Goal: Task Accomplishment & Management: Use online tool/utility

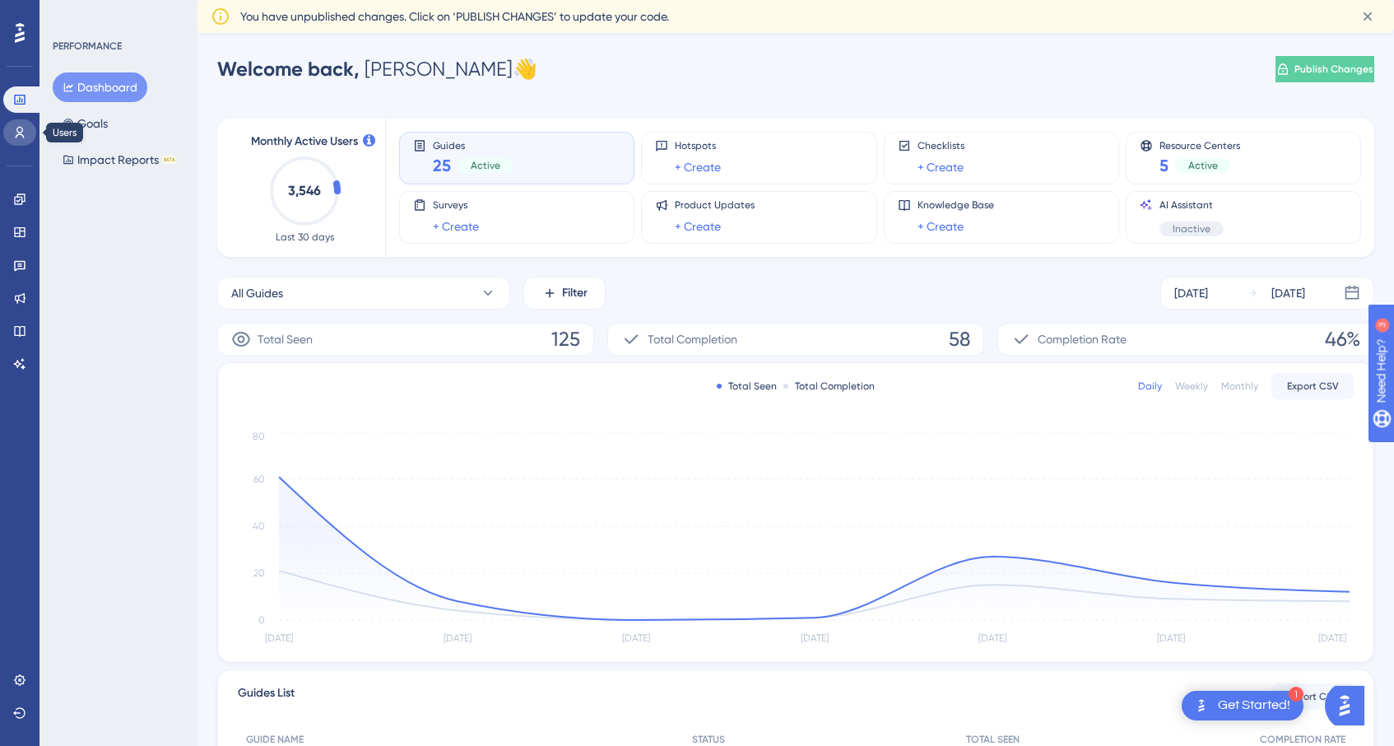
click at [21, 133] on icon at bounding box center [19, 132] width 13 height 13
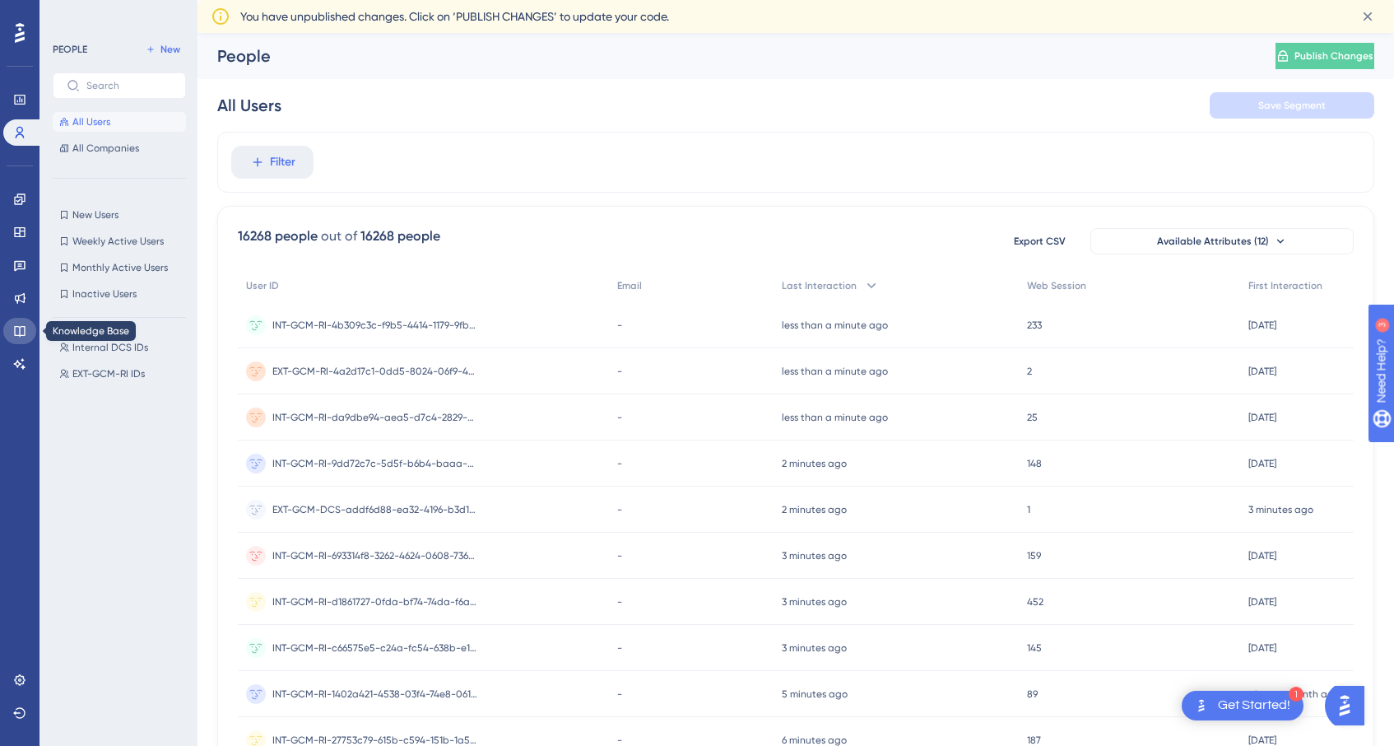
click at [21, 336] on icon at bounding box center [19, 330] width 13 height 13
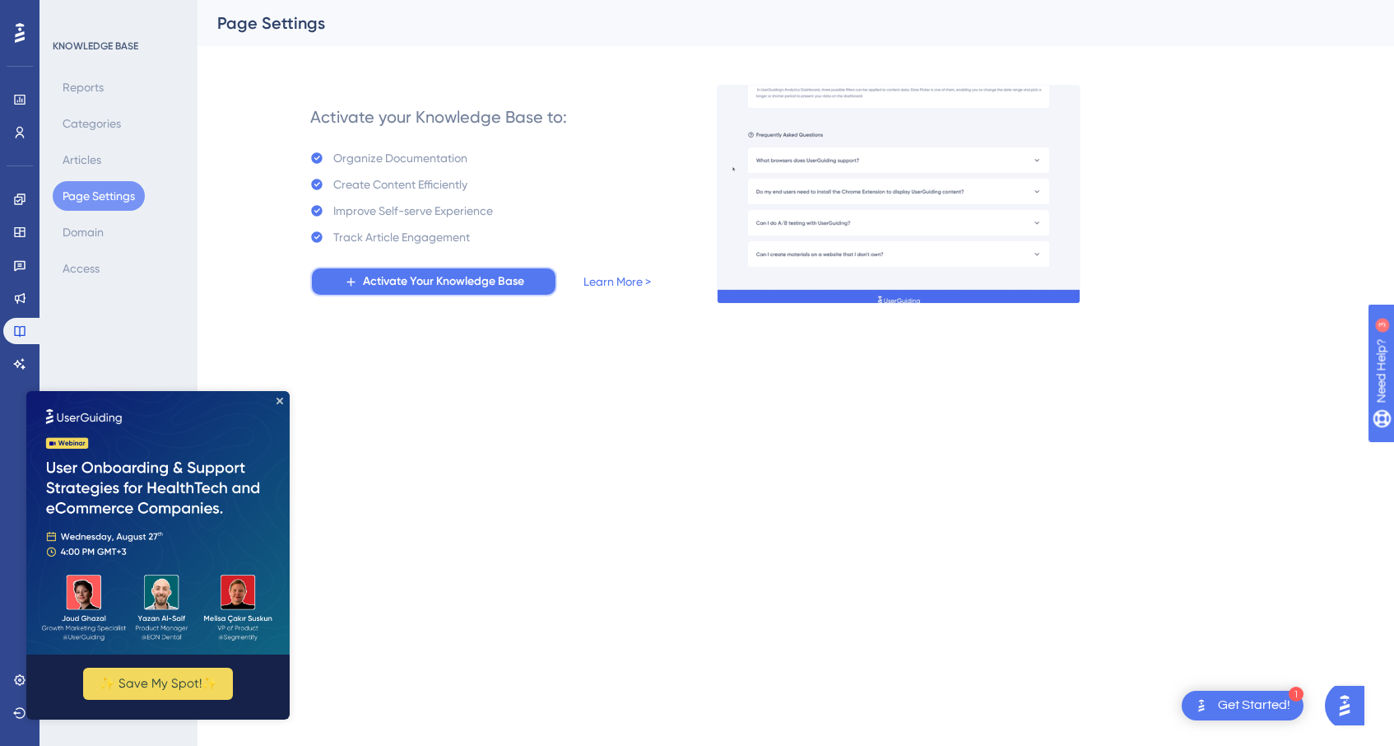
click at [451, 277] on span "Activate Your Knowledge Base" at bounding box center [443, 282] width 161 height 20
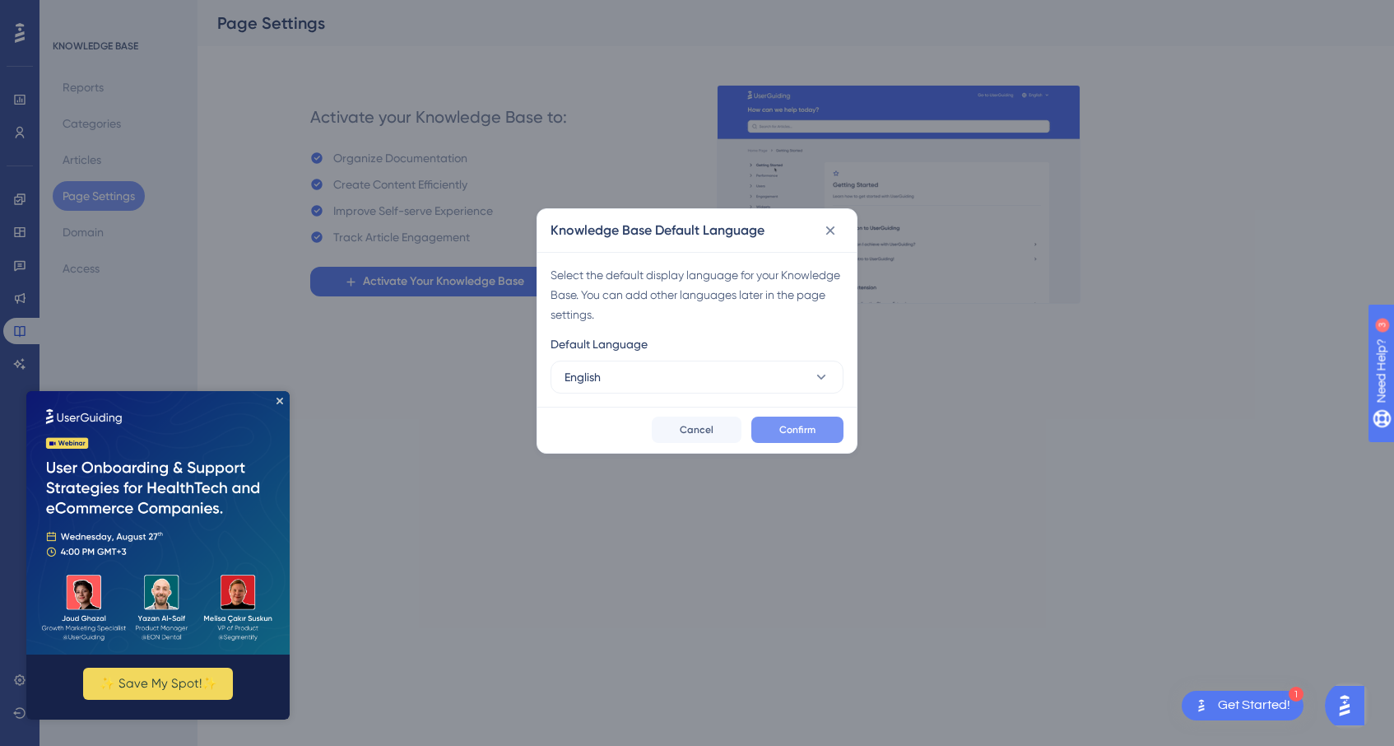
click at [805, 429] on span "Confirm" at bounding box center [797, 429] width 36 height 13
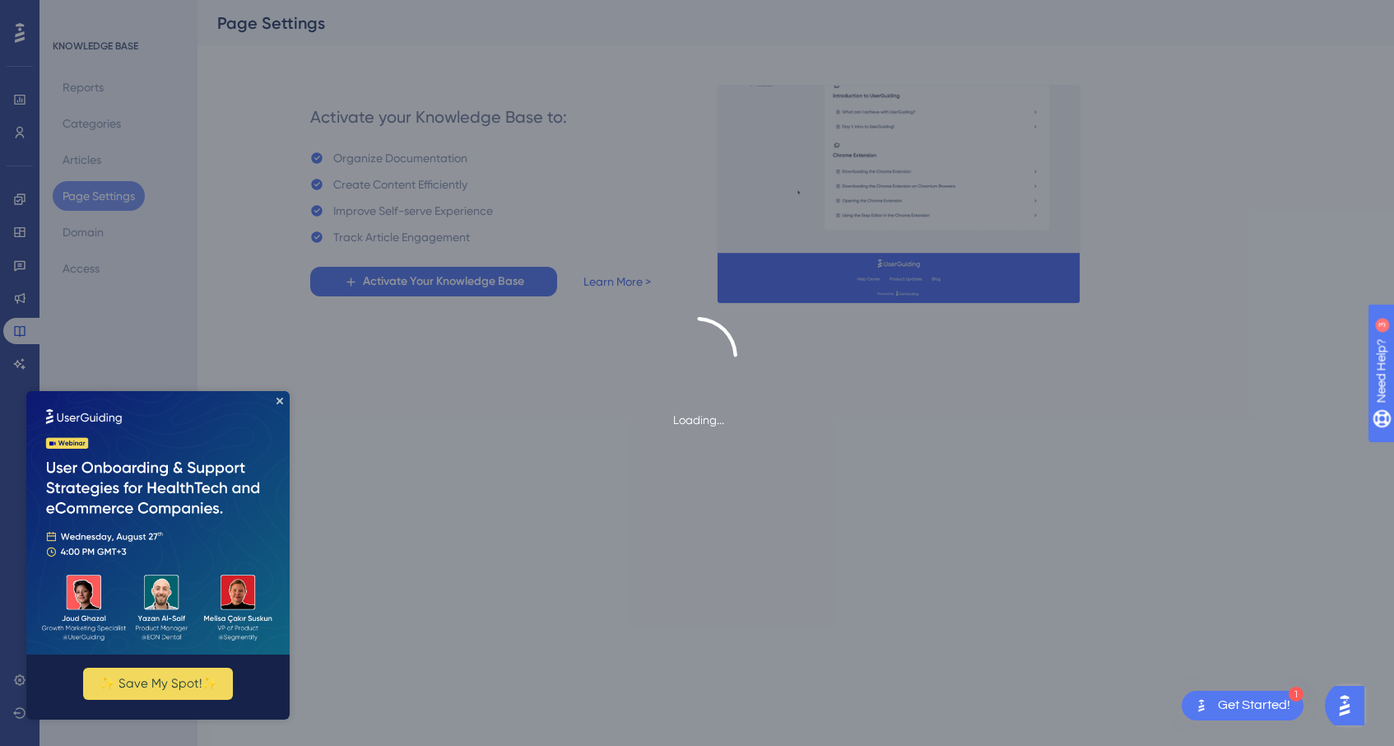
click at [1276, 708] on div "Get Started!" at bounding box center [1254, 705] width 72 height 18
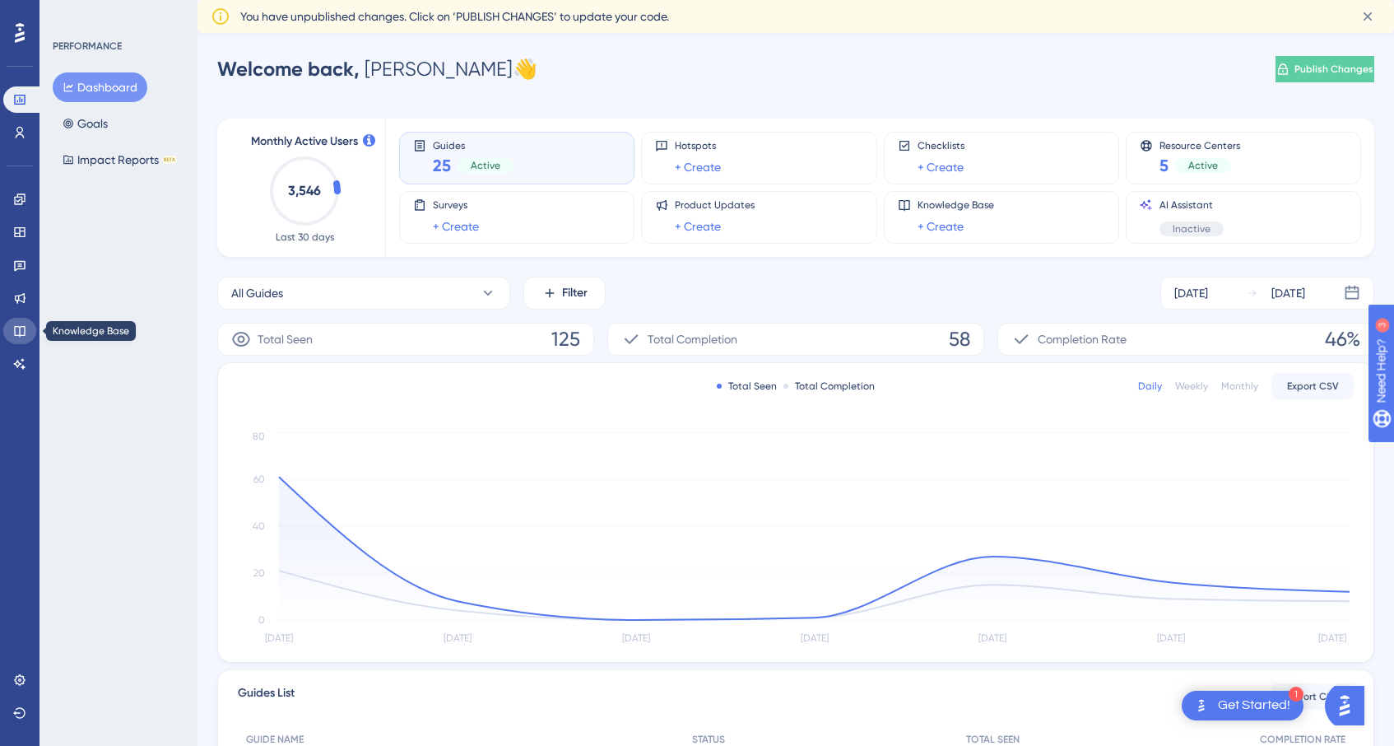
click at [21, 325] on icon at bounding box center [19, 330] width 13 height 13
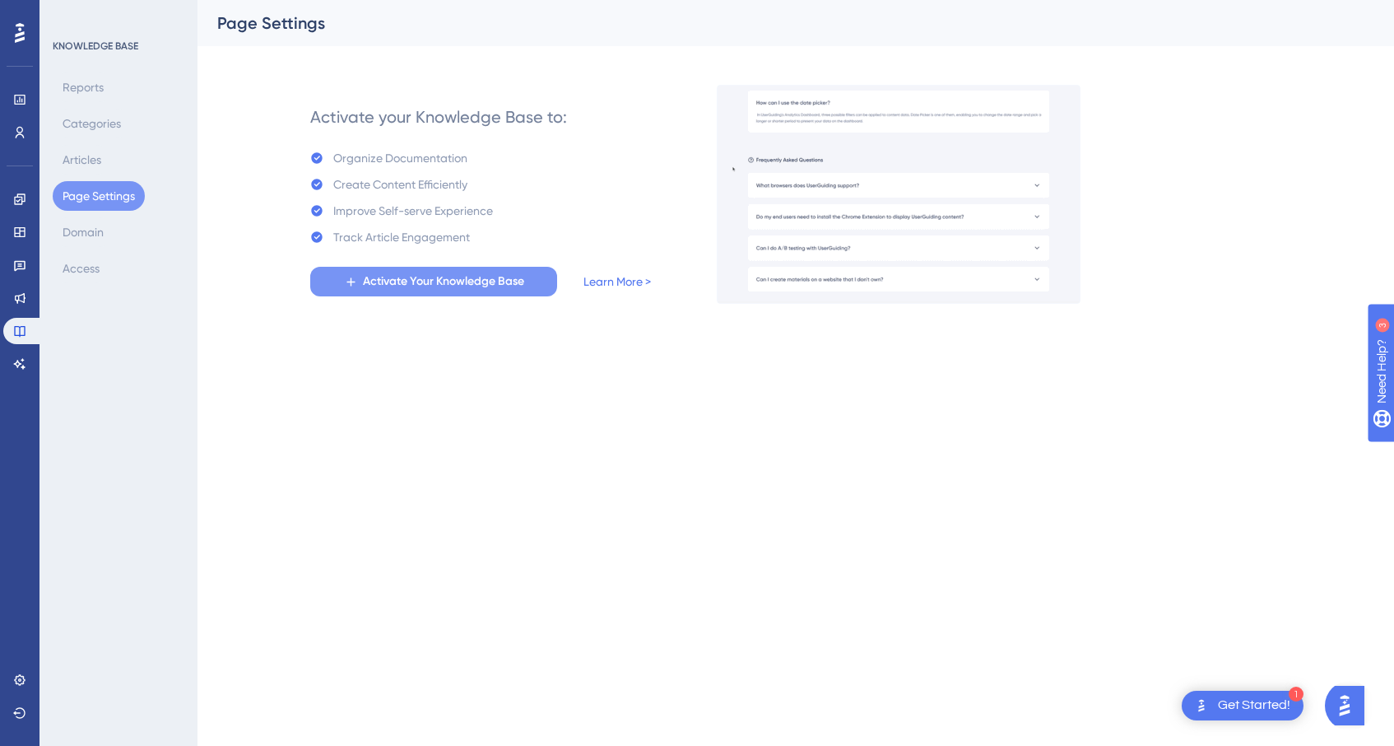
click at [374, 272] on span "Activate Your Knowledge Base" at bounding box center [443, 282] width 161 height 20
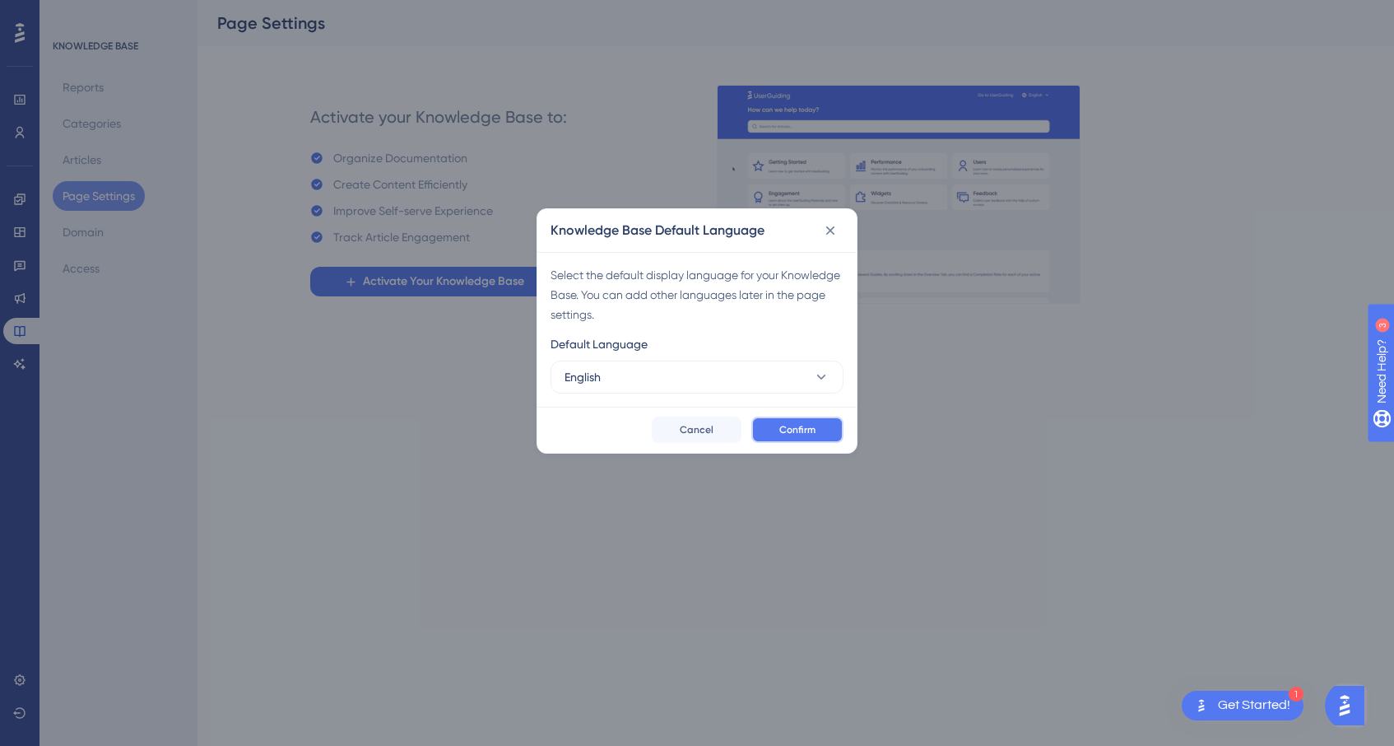
click at [806, 437] on button "Confirm" at bounding box center [797, 429] width 92 height 26
